Goal: Task Accomplishment & Management: Use online tool/utility

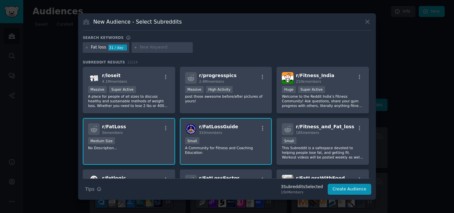
click at [365, 27] on div "New Audience - Select Subreddits" at bounding box center [227, 24] width 288 height 13
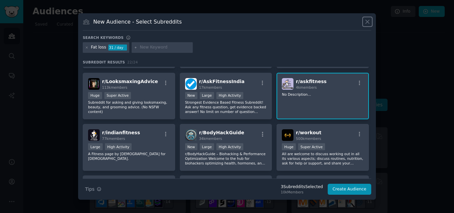
click at [366, 21] on icon at bounding box center [367, 22] width 4 height 4
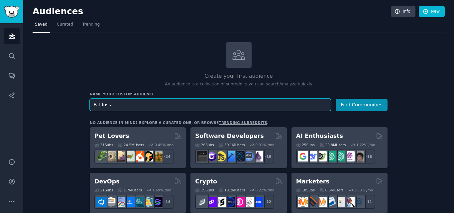
click at [213, 106] on input "Fat loss" at bounding box center [210, 105] width 241 height 12
paste input "hunting e bike"
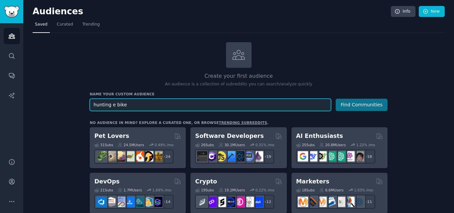
type input "hunting e bike"
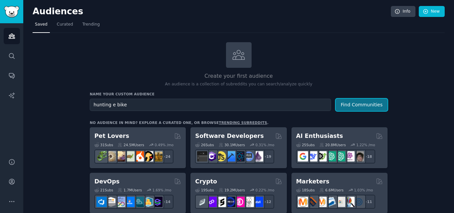
click at [370, 105] on button "Find Communities" at bounding box center [361, 105] width 52 height 12
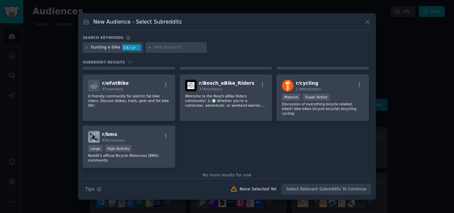
scroll to position [103, 0]
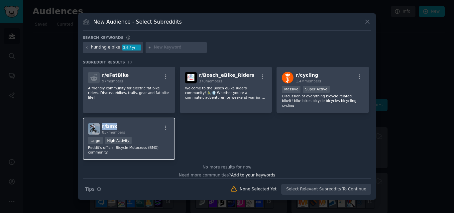
drag, startPoint x: 119, startPoint y: 121, endPoint x: 102, endPoint y: 123, distance: 16.7
click at [102, 123] on h2 "r/ bmx 83k members" at bounding box center [113, 129] width 23 height 12
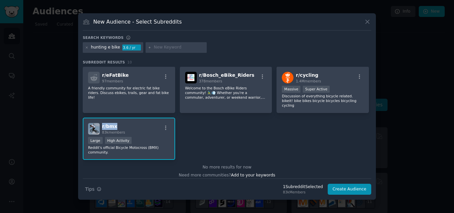
copy span "r/ bmx"
